Goal: Task Accomplishment & Management: Manage account settings

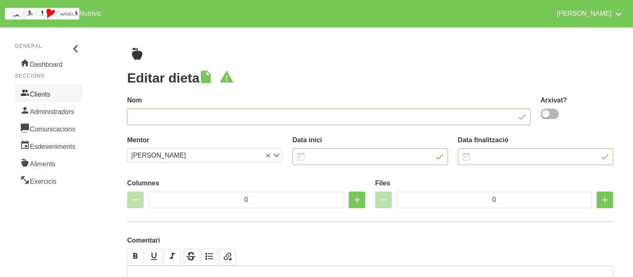
click at [46, 89] on link "Clients" at bounding box center [48, 93] width 67 height 17
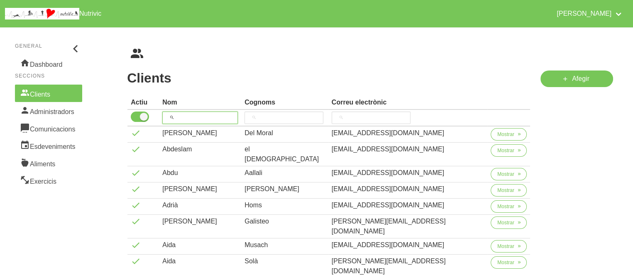
click at [192, 117] on input "search" at bounding box center [199, 118] width 75 height 12
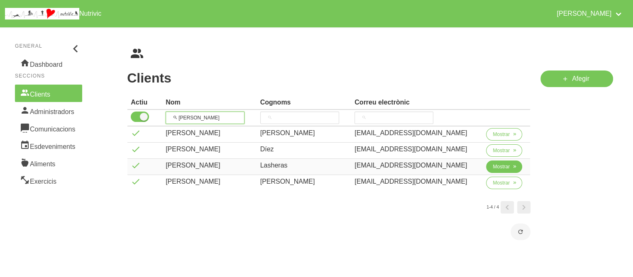
type input "[PERSON_NAME]"
click at [494, 161] on button "Mostrar" at bounding box center [504, 167] width 36 height 12
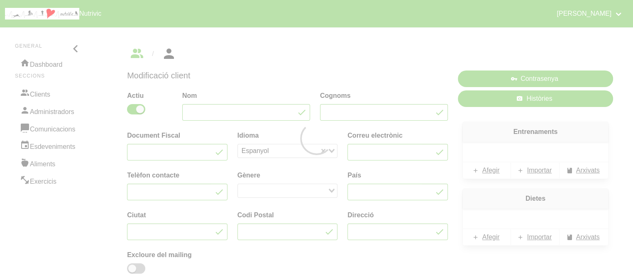
type input "[PERSON_NAME]"
type input "Lasheras"
type input "[EMAIL_ADDRESS][DOMAIN_NAME]"
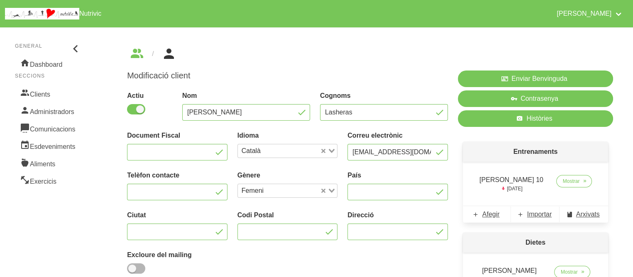
click at [351, 43] on div "Modificació client Actiu Nom [PERSON_NAME] Lasheras Document Fiscal Idioma Cata…" at bounding box center [370, 246] width 526 height 439
click at [530, 120] on span "Històries" at bounding box center [539, 119] width 26 height 10
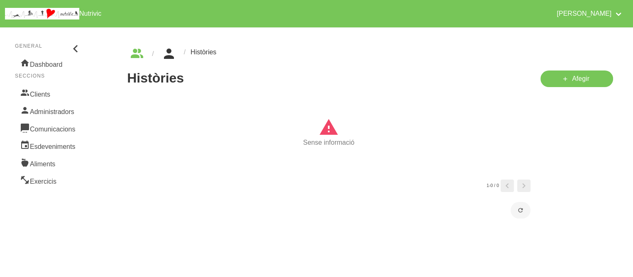
click at [173, 56] on icon "breadcrumbs" at bounding box center [168, 54] width 15 height 22
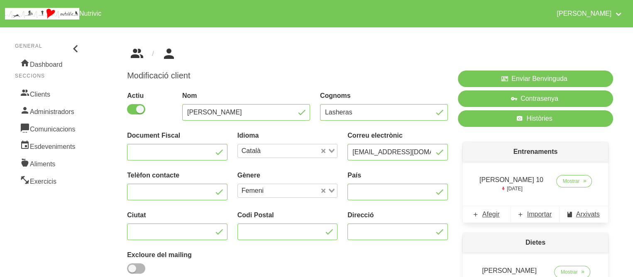
click at [144, 55] on icon "breadcrumbs" at bounding box center [136, 54] width 15 height 22
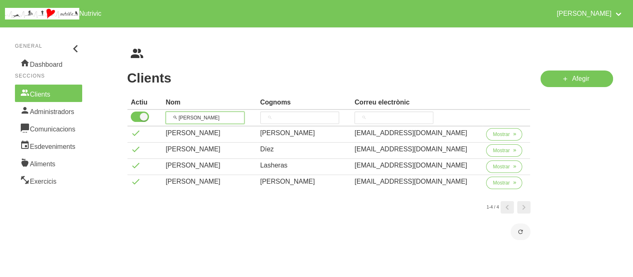
click at [190, 118] on input "[PERSON_NAME]" at bounding box center [205, 118] width 79 height 12
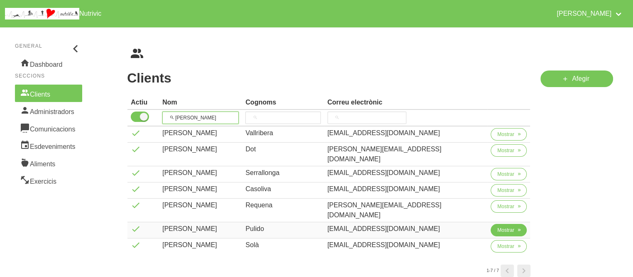
type input "[PERSON_NAME]"
click at [497, 226] on span "Mostrar" at bounding box center [505, 229] width 17 height 7
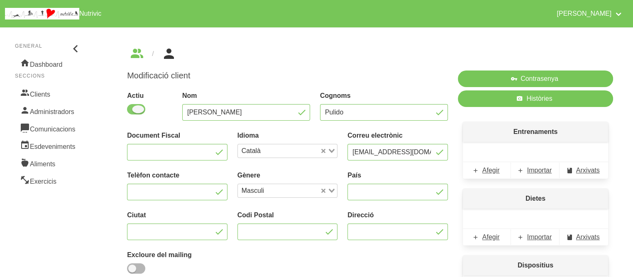
click at [135, 105] on span at bounding box center [136, 109] width 18 height 10
click at [132, 107] on input "checkbox" at bounding box center [129, 109] width 5 height 5
checkbox input "false"
click at [117, 158] on div "Modificació client Actiu Nom [PERSON_NAME] [PERSON_NAME] Document Fiscal Idioma…" at bounding box center [370, 269] width 526 height 484
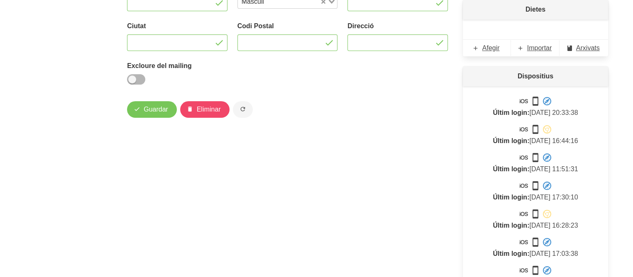
scroll to position [238, 0]
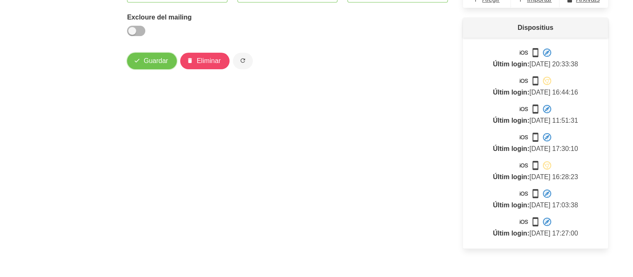
click at [148, 59] on span "Guardar" at bounding box center [156, 61] width 24 height 10
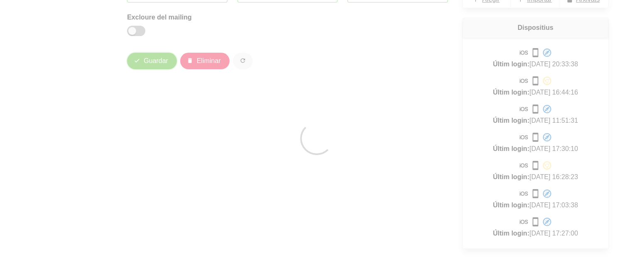
type input "Pulido"
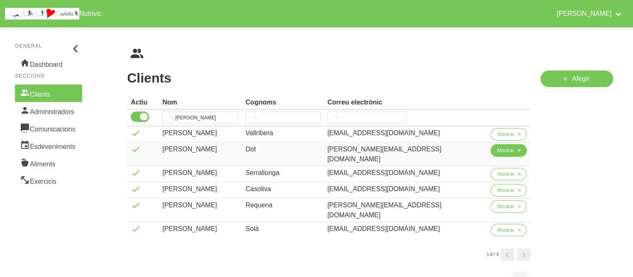
click at [496, 154] on button "Mostrar" at bounding box center [508, 150] width 36 height 12
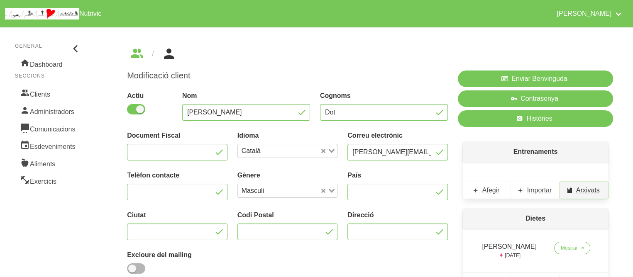
click at [584, 190] on span "Arxivats" at bounding box center [588, 190] width 24 height 10
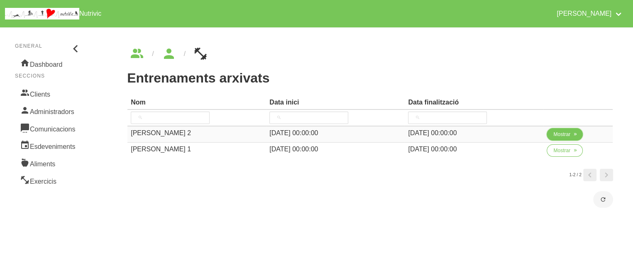
click at [569, 133] on span "Mostrar" at bounding box center [561, 134] width 17 height 7
select select "8"
select select "2025"
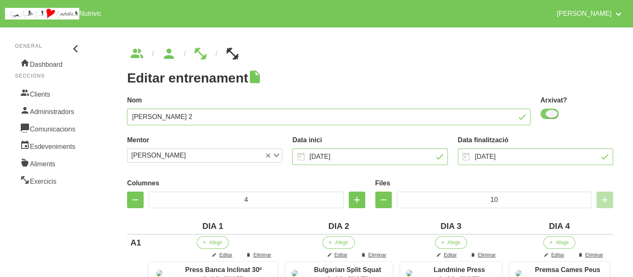
click at [546, 112] on span at bounding box center [549, 114] width 18 height 10
click at [545, 112] on input "checkbox" at bounding box center [542, 113] width 5 height 5
checkbox input "false"
click at [478, 99] on label "Nom" at bounding box center [328, 100] width 403 height 10
click at [506, 153] on input "[DATE]" at bounding box center [535, 157] width 155 height 17
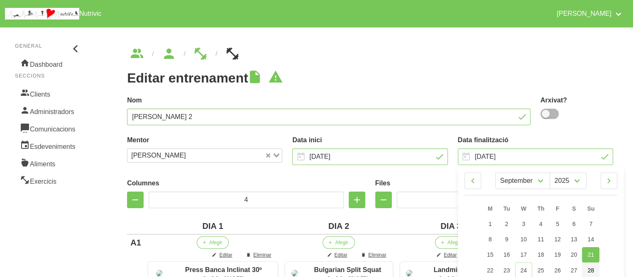
click at [589, 268] on span "28" at bounding box center [590, 270] width 7 height 7
type input "[DATE]"
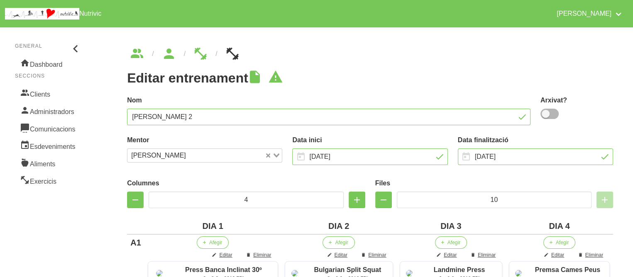
click at [428, 99] on label "Nom" at bounding box center [328, 100] width 403 height 10
click at [478, 156] on input "[DATE]" at bounding box center [535, 157] width 155 height 17
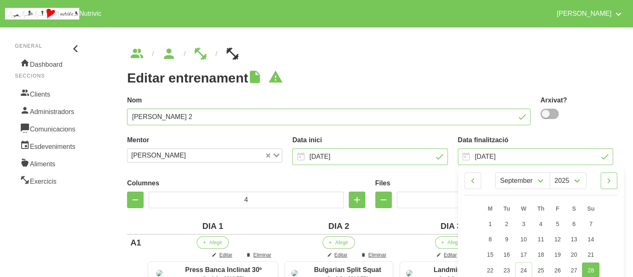
click at [606, 182] on icon at bounding box center [609, 180] width 10 height 15
select select "9"
click at [590, 225] on span "5" at bounding box center [590, 224] width 3 height 7
type input "[DATE]"
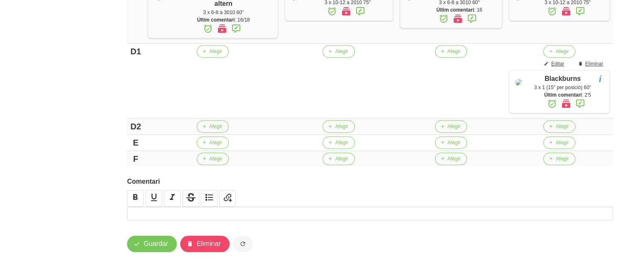
scroll to position [752, 0]
click at [151, 239] on span "Guardar" at bounding box center [156, 244] width 24 height 10
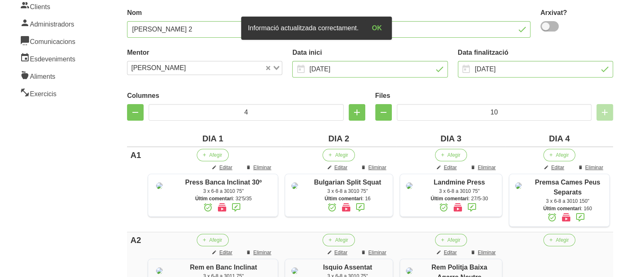
scroll to position [0, 0]
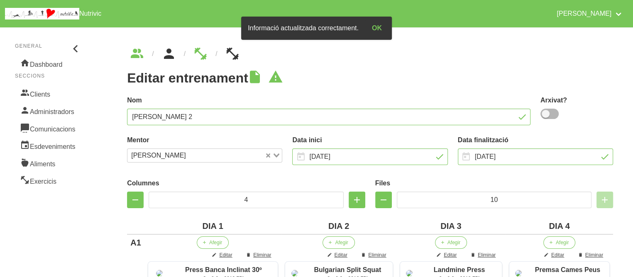
click at [169, 51] on icon "breadcrumbs" at bounding box center [168, 54] width 15 height 22
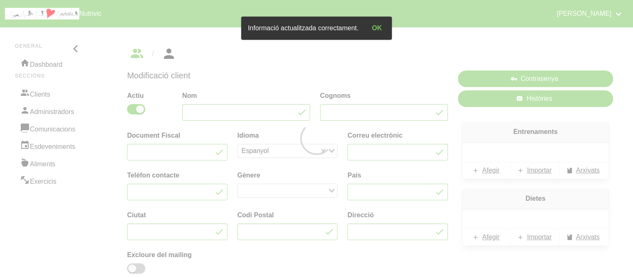
type input "[PERSON_NAME]"
type input "Dot"
type input "[PERSON_NAME][EMAIL_ADDRESS][DOMAIN_NAME]"
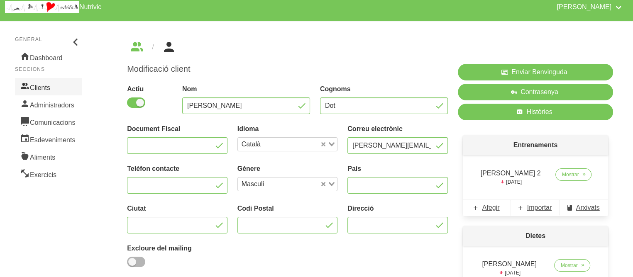
scroll to position [5, 0]
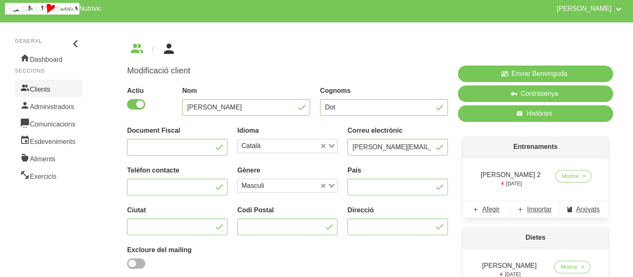
click at [51, 88] on link "Clients" at bounding box center [48, 88] width 67 height 17
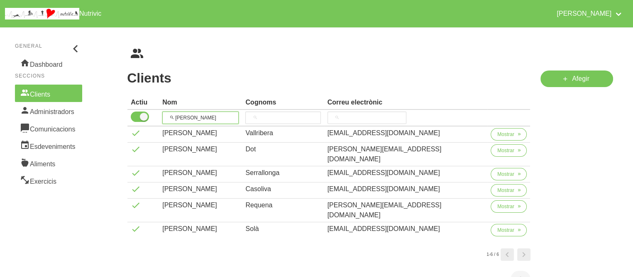
click at [186, 119] on input "[PERSON_NAME]" at bounding box center [200, 118] width 76 height 12
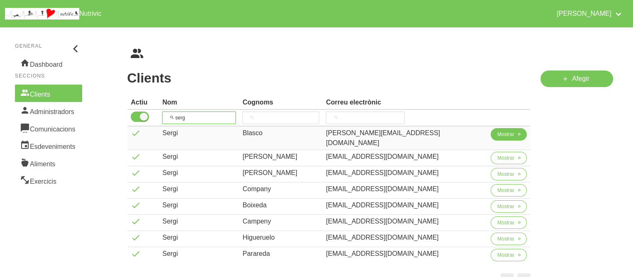
type input "serg"
click at [501, 134] on span "Mostrar" at bounding box center [505, 134] width 17 height 7
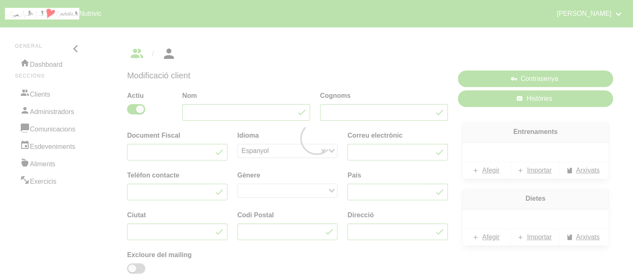
type input "Sergi"
type input "Blasco"
type input "[PERSON_NAME][EMAIL_ADDRESS][DOMAIN_NAME]"
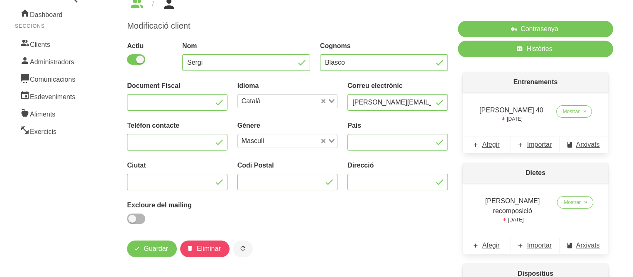
scroll to position [66, 0]
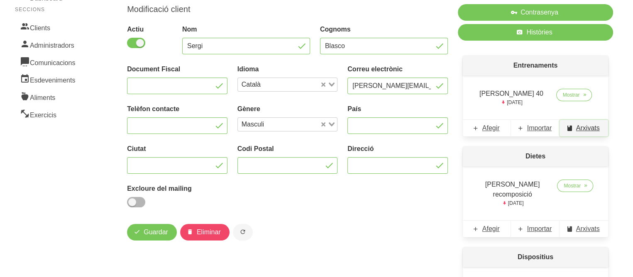
click at [581, 125] on span "Arxivats" at bounding box center [588, 128] width 24 height 10
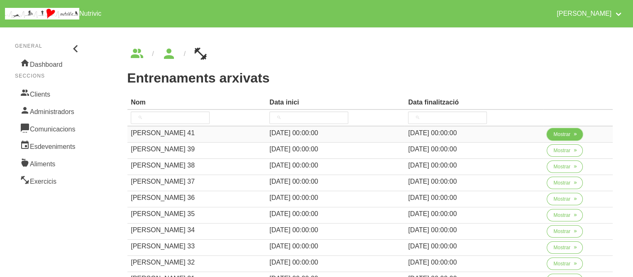
click at [575, 136] on icon "button" at bounding box center [574, 134] width 5 height 7
select select "8"
select select "2025"
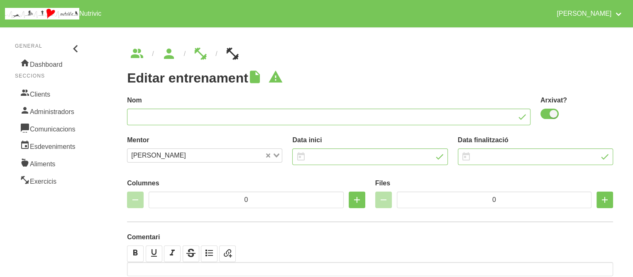
type input "[PERSON_NAME] 41"
checkbox input "true"
type input "[DATE]"
type input "4"
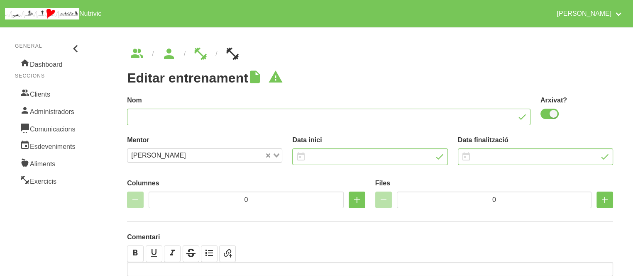
type input "6"
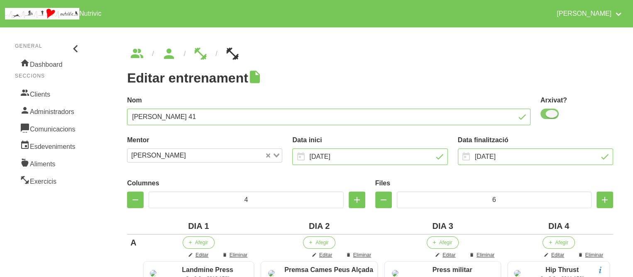
click at [544, 112] on span at bounding box center [549, 114] width 18 height 10
click at [544, 112] on input "checkbox" at bounding box center [542, 113] width 5 height 5
checkbox input "false"
click at [487, 97] on label "Nom" at bounding box center [328, 100] width 403 height 10
click at [499, 152] on input "[DATE]" at bounding box center [535, 157] width 155 height 17
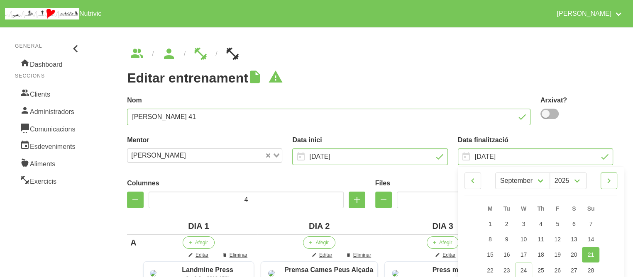
click at [611, 182] on icon at bounding box center [609, 180] width 10 height 15
select select "9"
click at [589, 223] on span "5" at bounding box center [590, 224] width 3 height 7
type input "[DATE]"
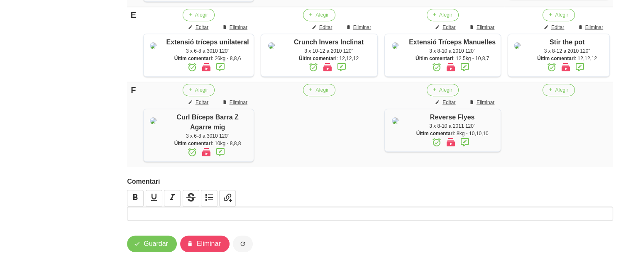
scroll to position [601, 0]
click at [149, 243] on span "Guardar" at bounding box center [156, 244] width 24 height 10
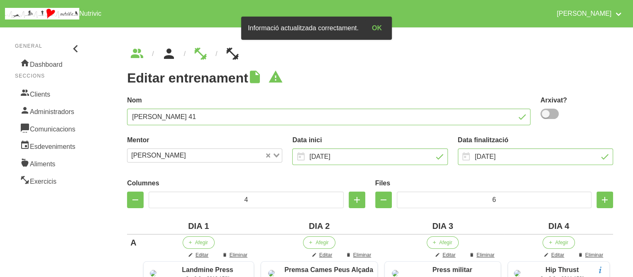
click at [170, 56] on icon "breadcrumbs" at bounding box center [168, 54] width 15 height 22
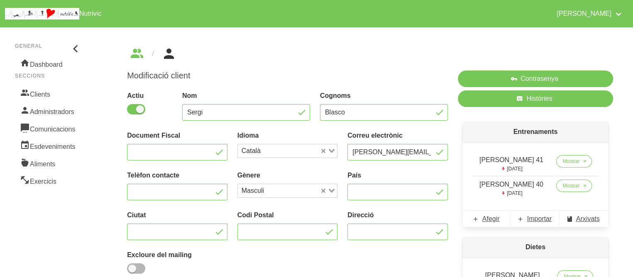
click at [562, 184] on span "Mostrar" at bounding box center [570, 185] width 17 height 7
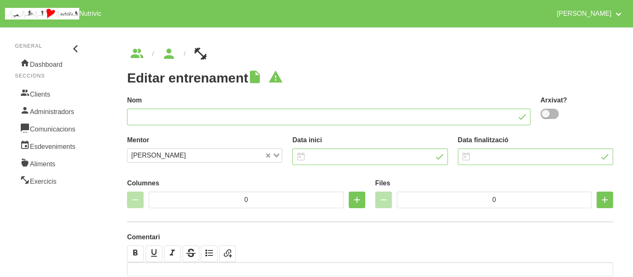
type input "[PERSON_NAME] 40"
type input "[DATE]"
type input "4"
type input "8"
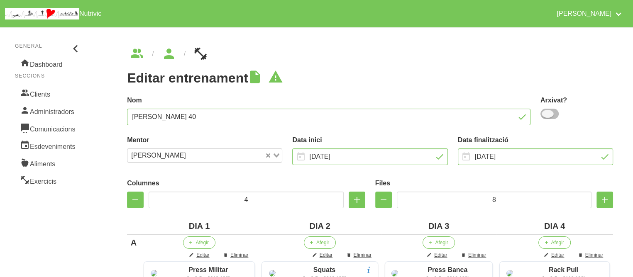
click at [549, 115] on span at bounding box center [549, 114] width 18 height 10
click at [545, 115] on input "checkbox" at bounding box center [542, 113] width 5 height 5
checkbox input "true"
click at [484, 95] on div "Nom [PERSON_NAME] 40" at bounding box center [328, 110] width 413 height 40
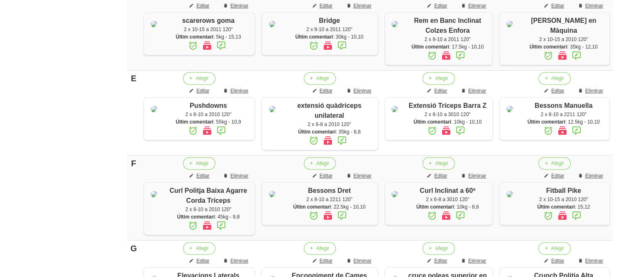
scroll to position [713, 0]
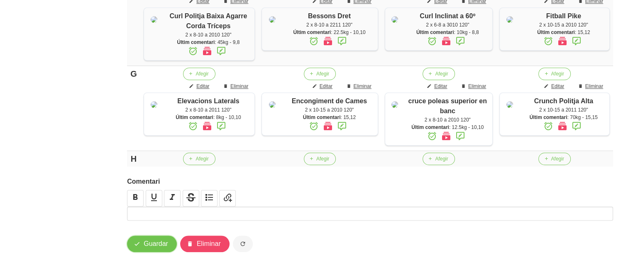
click at [146, 251] on button "Guardar" at bounding box center [152, 244] width 50 height 17
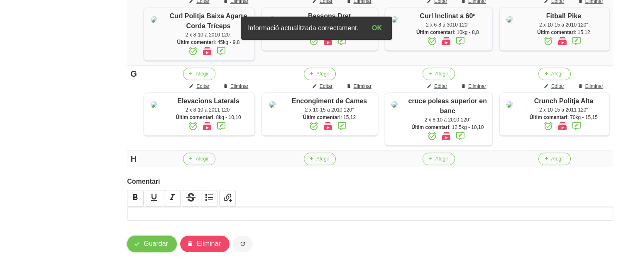
scroll to position [0, 0]
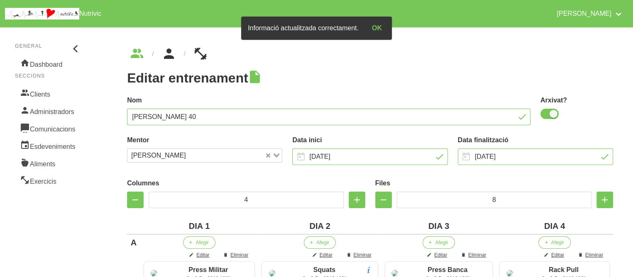
click at [174, 56] on icon "breadcrumbs" at bounding box center [168, 54] width 15 height 22
